Goal: Transaction & Acquisition: Purchase product/service

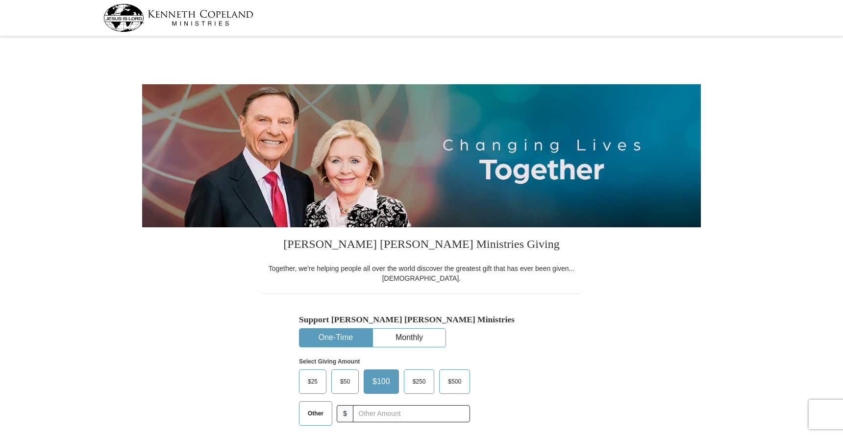
select select "[GEOGRAPHIC_DATA]"
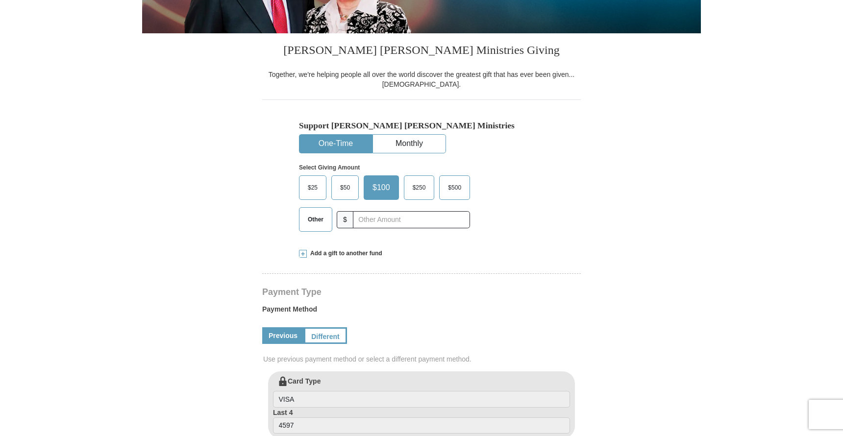
scroll to position [234, 0]
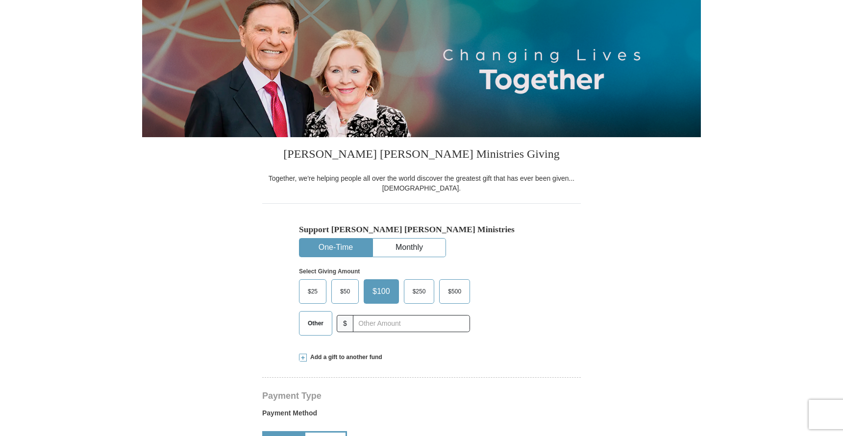
scroll to position [126, 0]
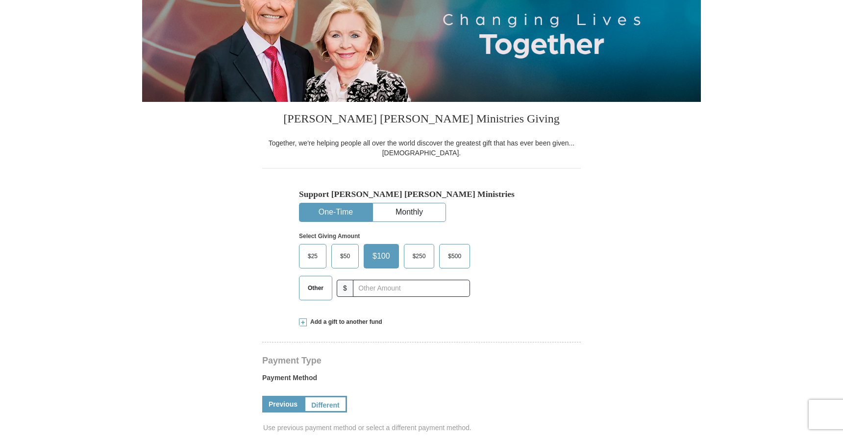
select select "[GEOGRAPHIC_DATA]"
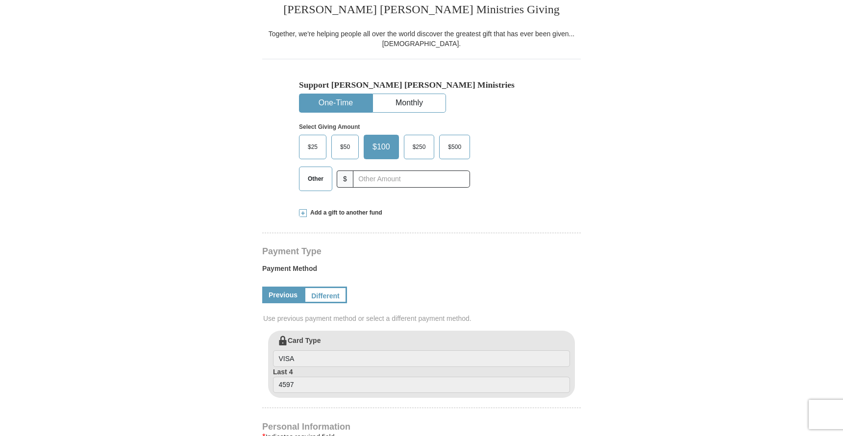
click at [345, 146] on span "$50" at bounding box center [345, 147] width 20 height 15
click at [0, 0] on input "$50" at bounding box center [0, 0] width 0 height 0
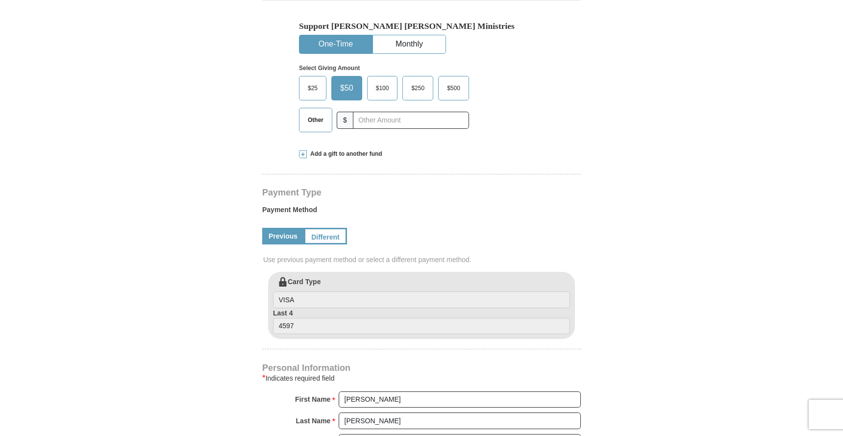
scroll to position [304, 0]
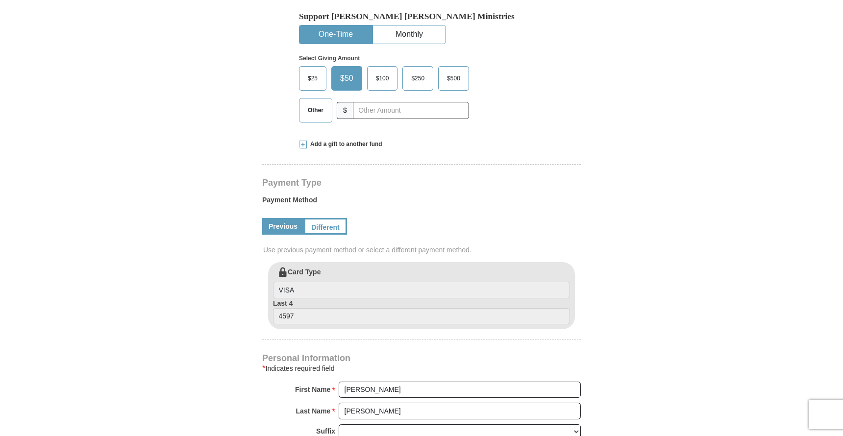
click at [340, 138] on div "Kenneth Copeland Ministries Giving Together, we're helping people all over the …" at bounding box center [421, 358] width 319 height 868
click at [340, 143] on span "Add a gift to another fund" at bounding box center [345, 144] width 76 height 8
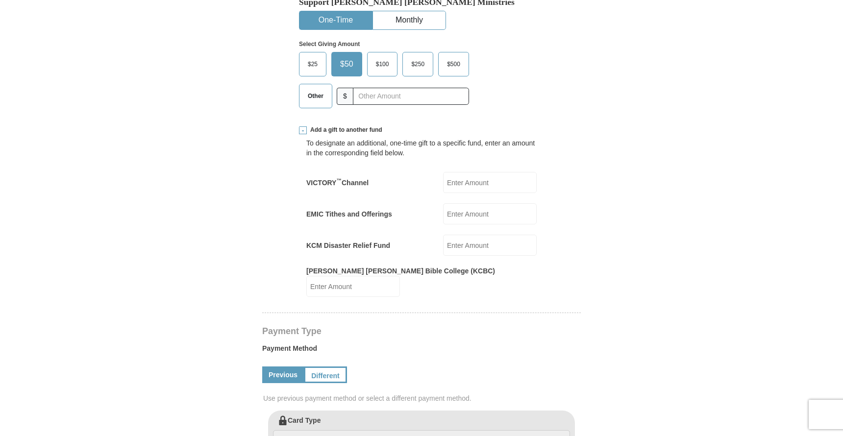
scroll to position [332, 0]
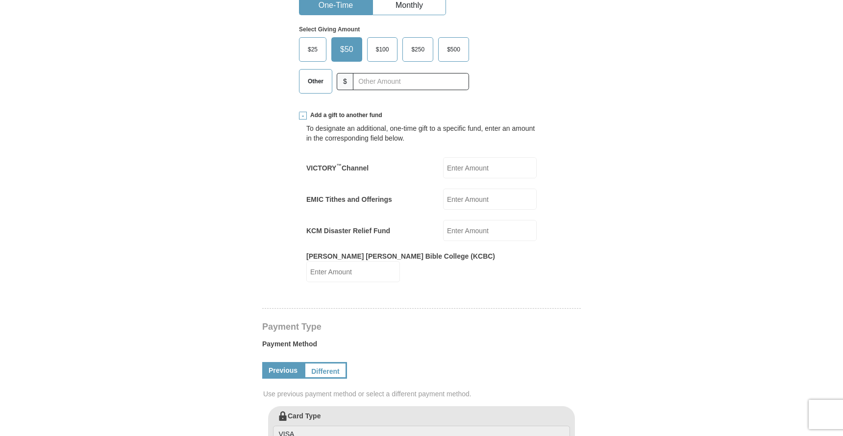
click at [467, 191] on input "EMIC Tithes and Offerings" at bounding box center [490, 199] width 94 height 21
paste input "1295"
type input "1295"
click at [603, 169] on form "Kenneth Copeland Ministries Giving Together, we're helping people all over the …" at bounding box center [421, 329] width 559 height 1245
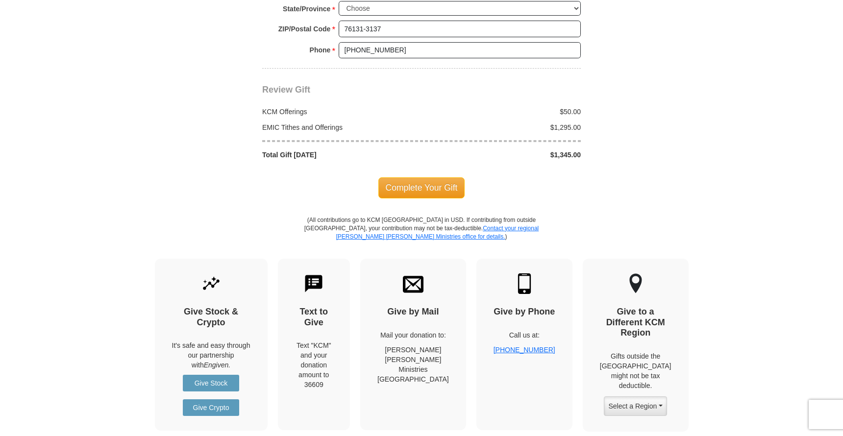
scroll to position [945, 0]
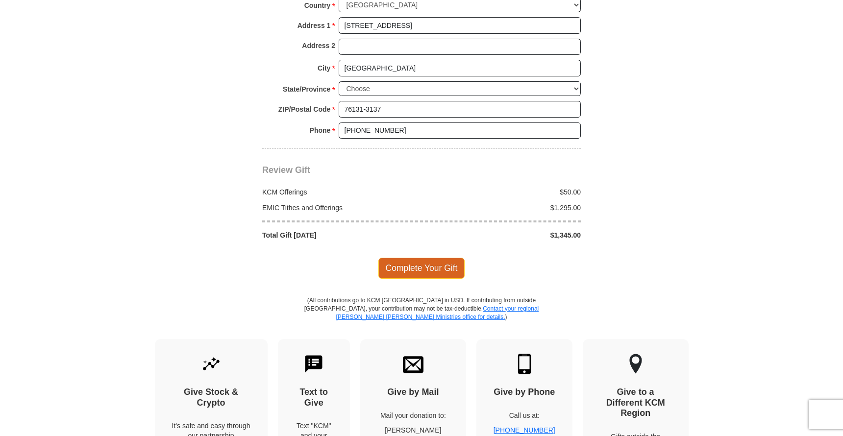
click at [421, 258] on span "Complete Your Gift" at bounding box center [422, 268] width 87 height 21
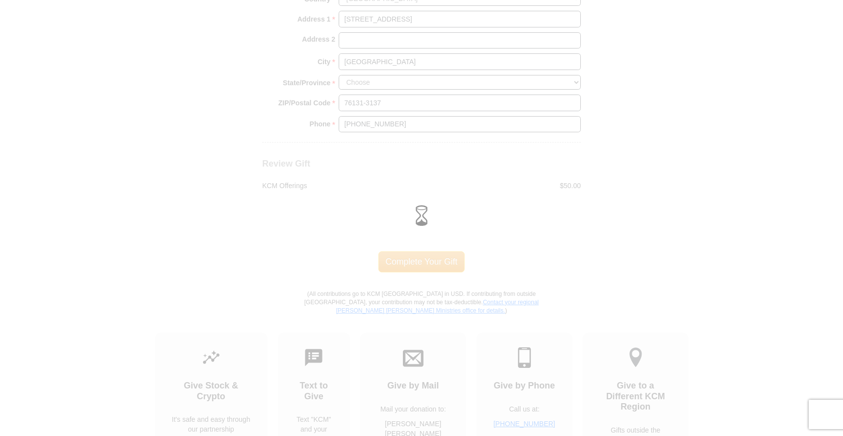
scroll to position [960, 0]
